Goal: Navigation & Orientation: Find specific page/section

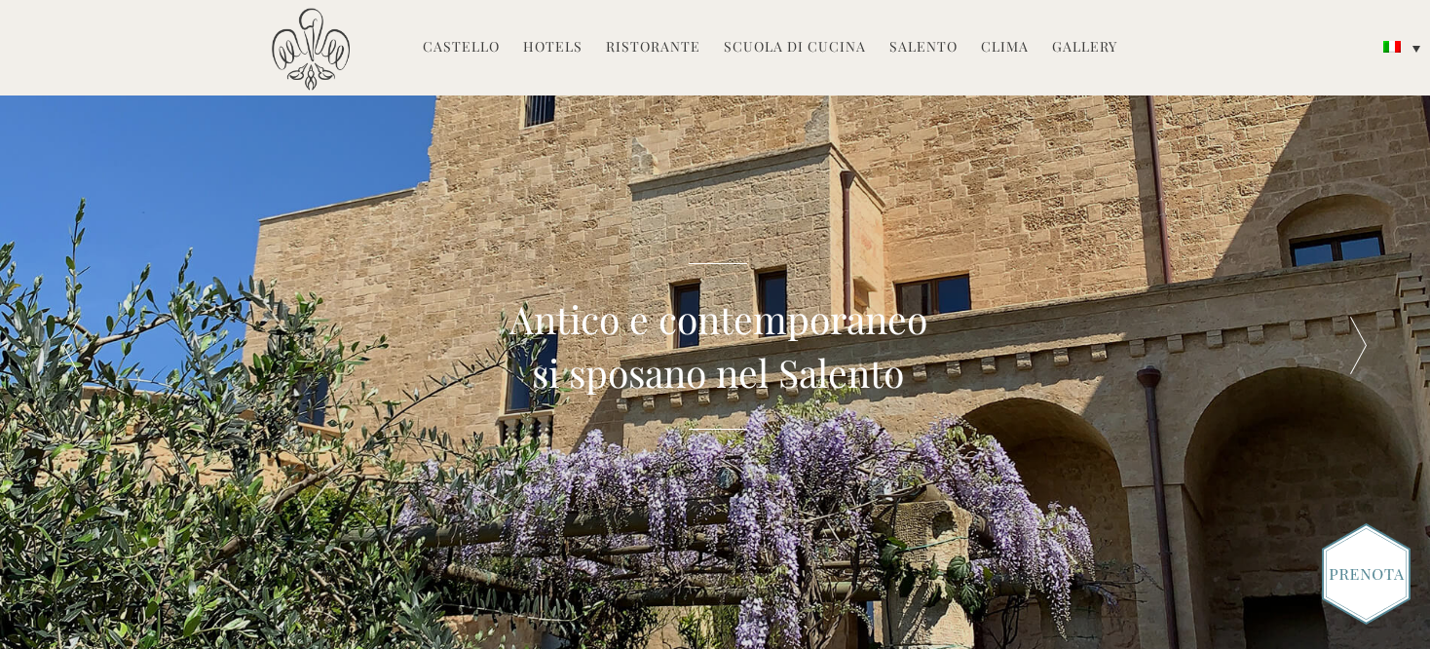
click at [1084, 46] on link "Gallery" at bounding box center [1084, 48] width 65 height 22
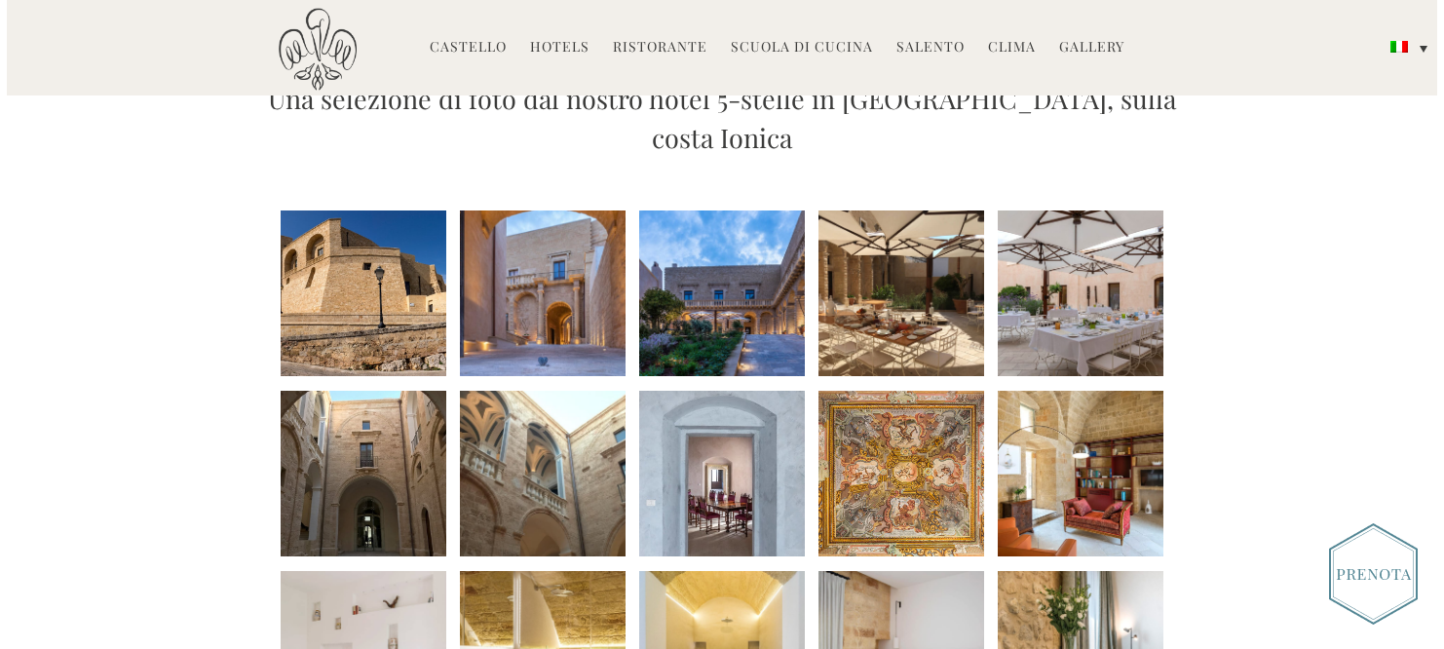
scroll to position [229, 0]
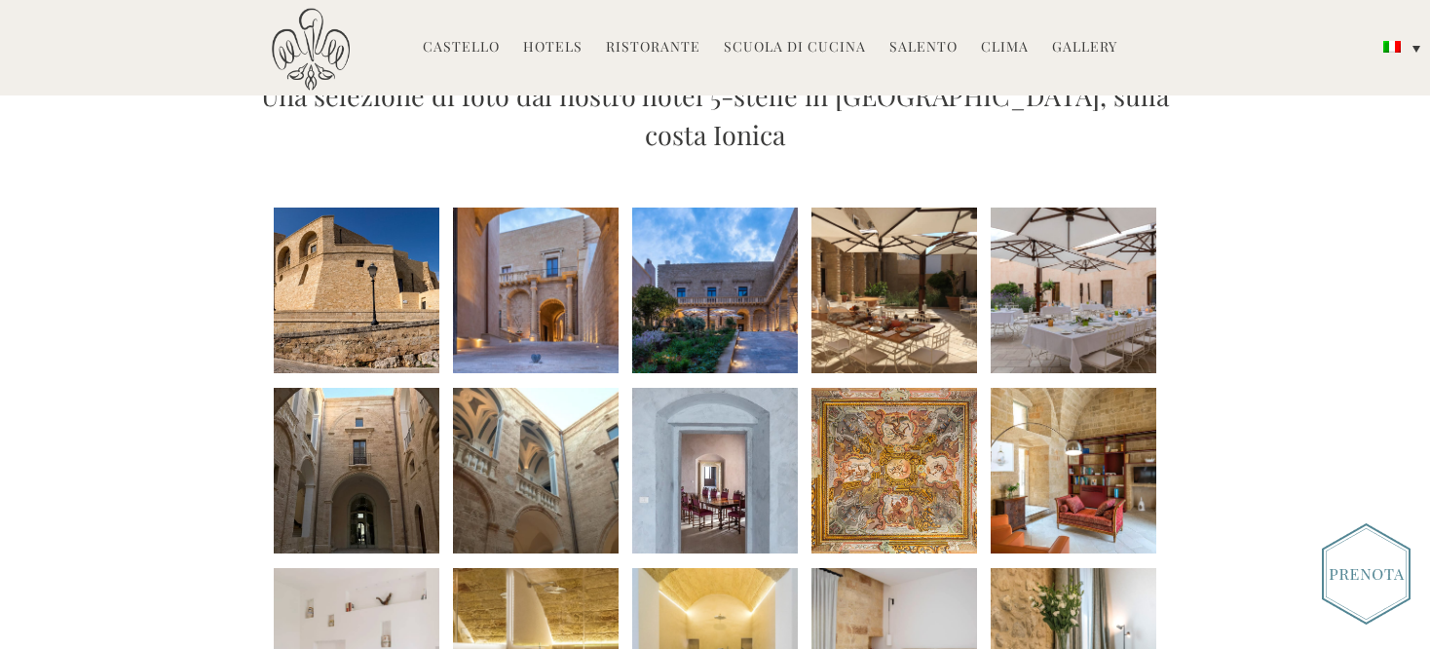
click at [1066, 281] on li at bounding box center [1074, 291] width 166 height 166
